Goal: Task Accomplishment & Management: Complete application form

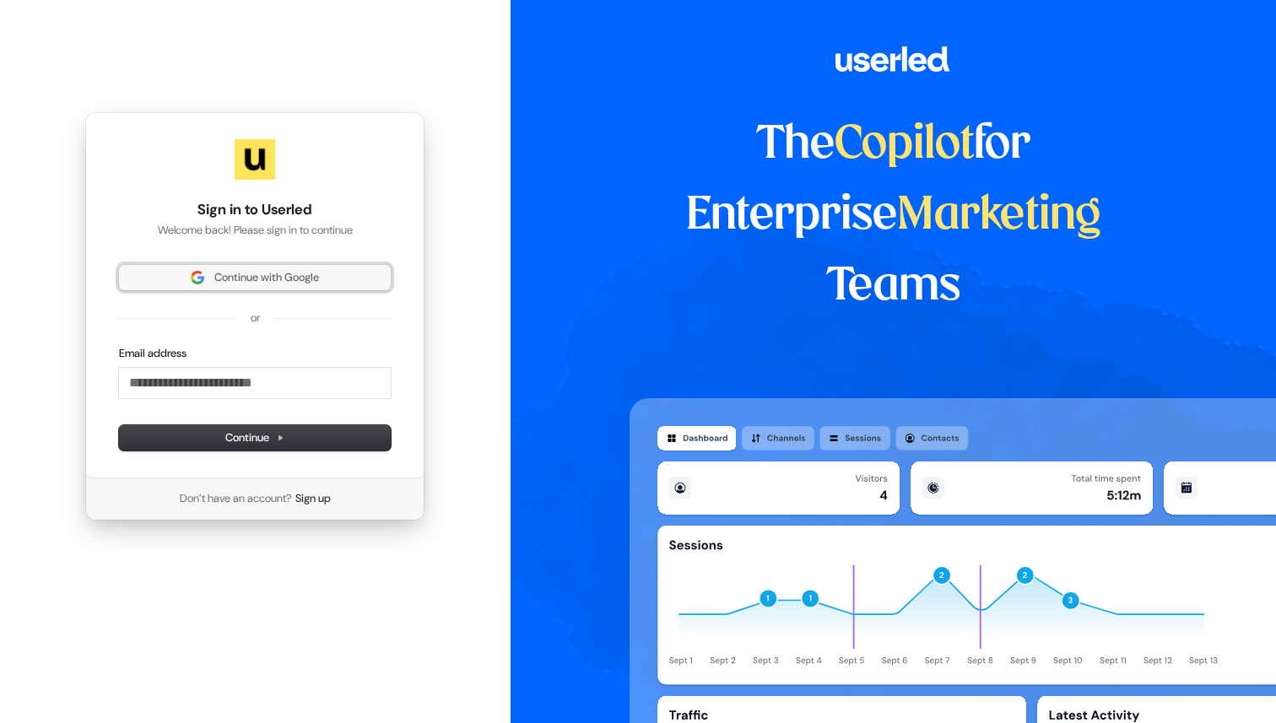
click at [323, 273] on span "Continue with Google" at bounding box center [254, 277] width 251 height 15
click at [269, 278] on span "Continue with Google" at bounding box center [266, 277] width 105 height 15
